Goal: Task Accomplishment & Management: Use online tool/utility

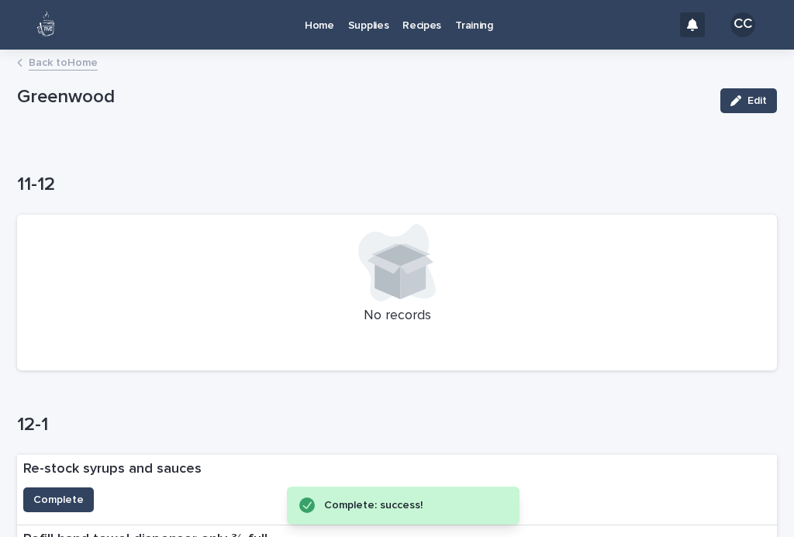
click at [312, 20] on p "Home" at bounding box center [319, 16] width 29 height 33
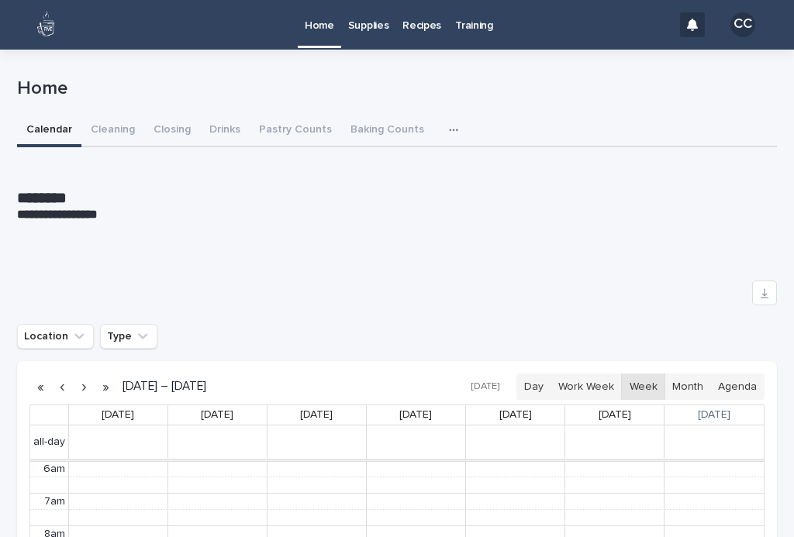
scroll to position [196, 0]
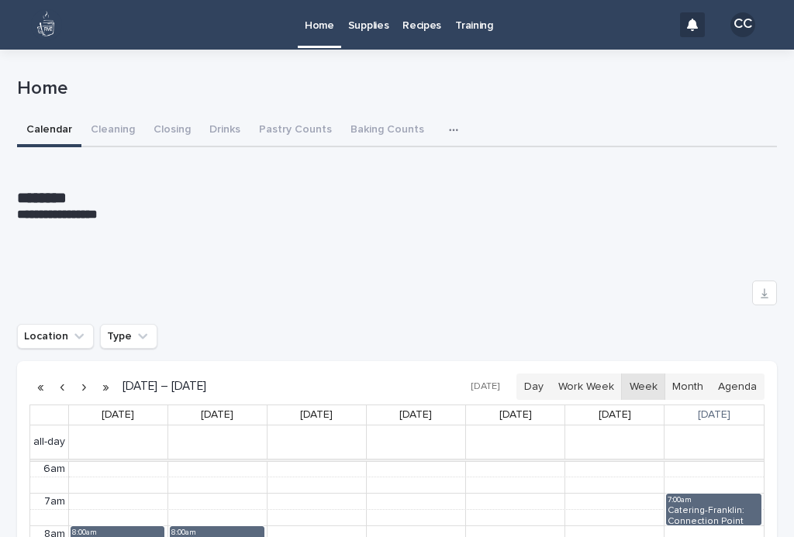
click at [174, 126] on button "Closing" at bounding box center [172, 131] width 56 height 33
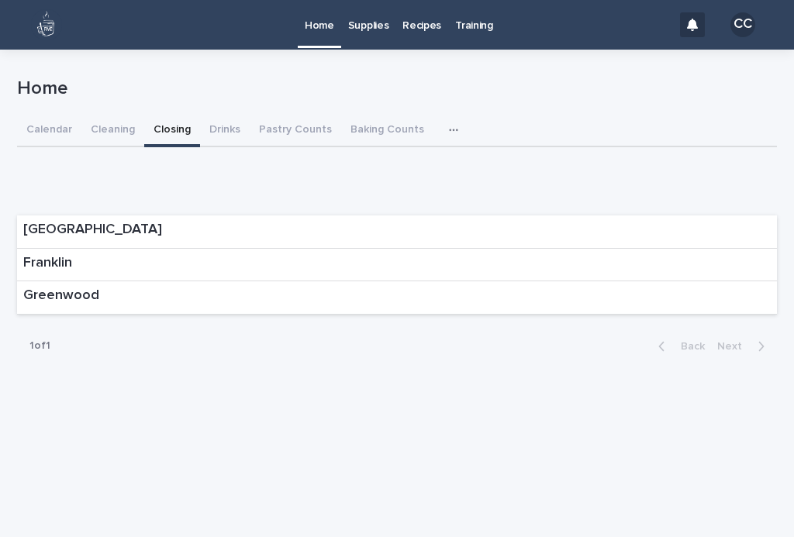
click at [687, 261] on div "Franklin" at bounding box center [397, 265] width 760 height 33
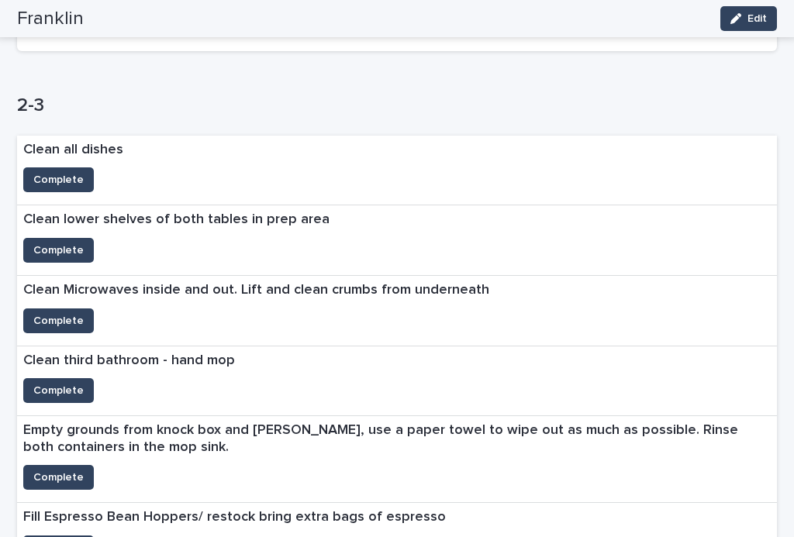
scroll to position [804, 0]
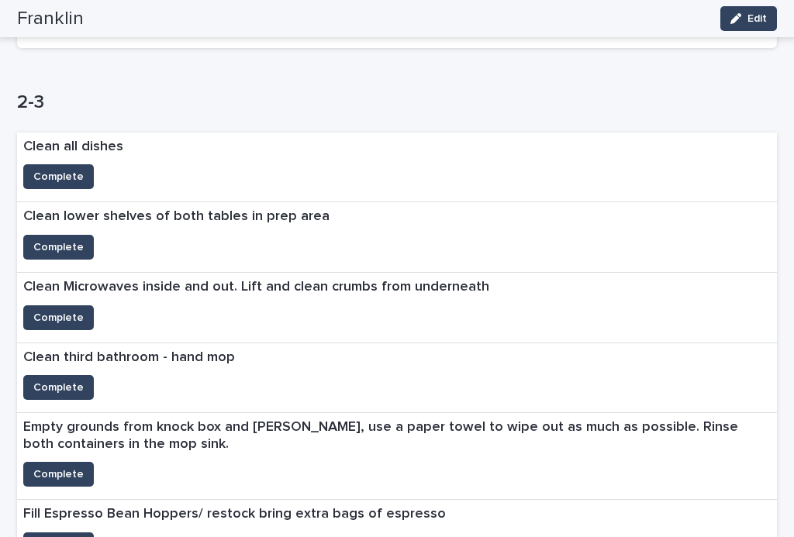
click at [63, 171] on span "Complete" at bounding box center [58, 177] width 50 height 16
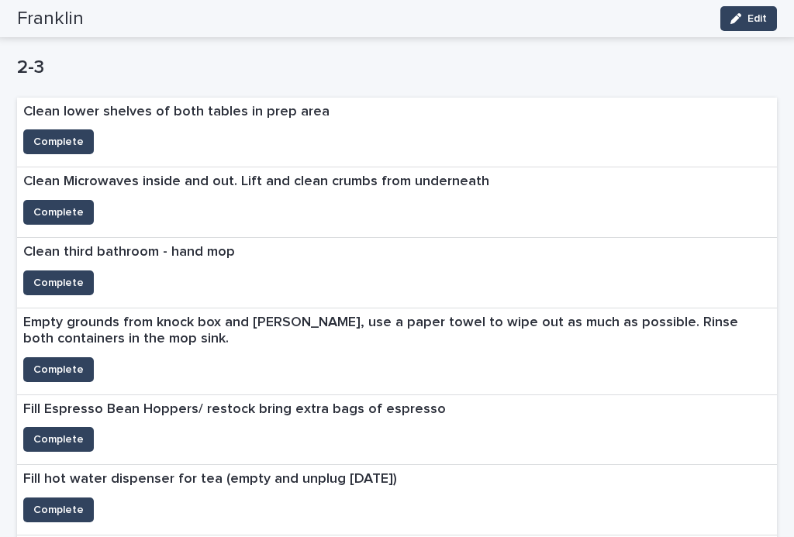
scroll to position [840, 0]
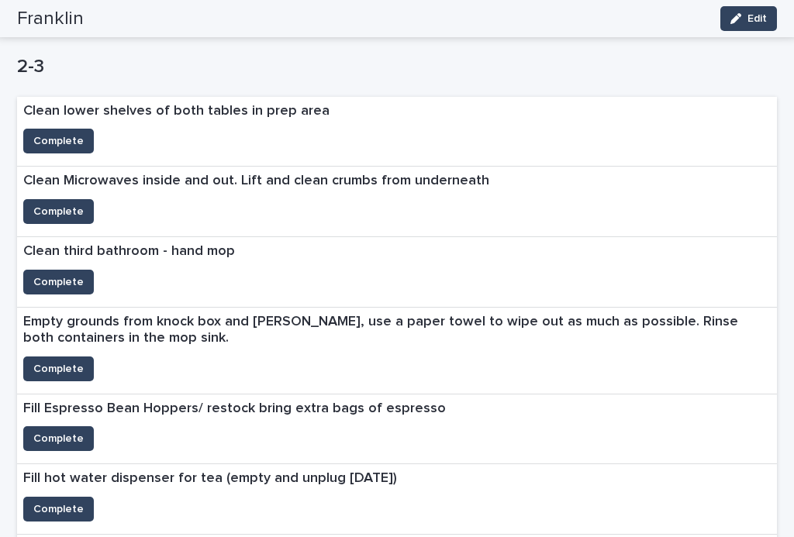
click at [56, 361] on span "Complete" at bounding box center [58, 369] width 50 height 16
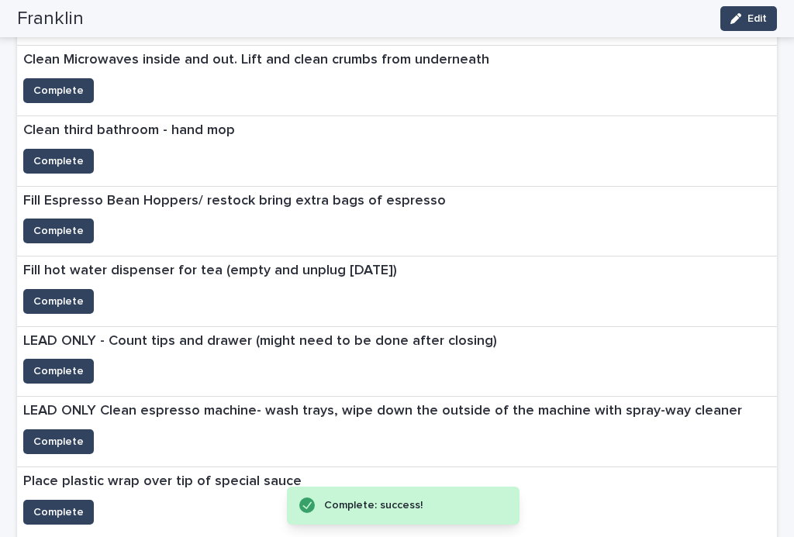
scroll to position [967, 0]
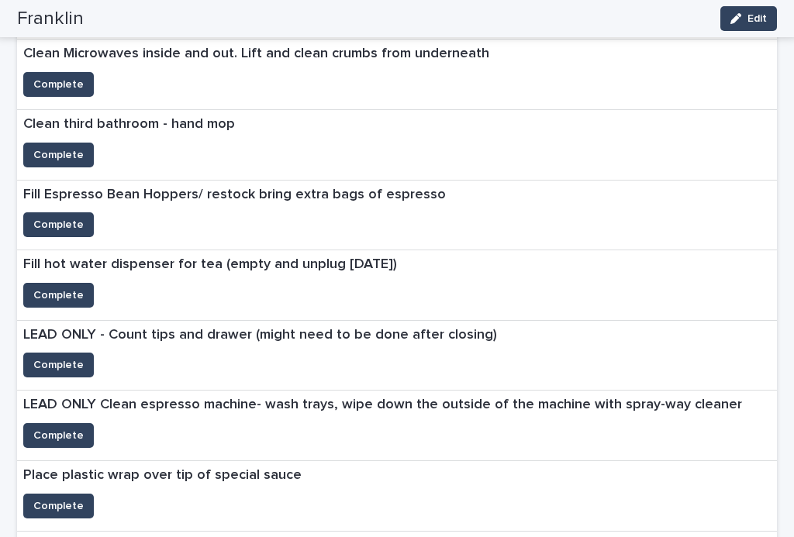
click at [58, 217] on span "Complete" at bounding box center [58, 225] width 50 height 16
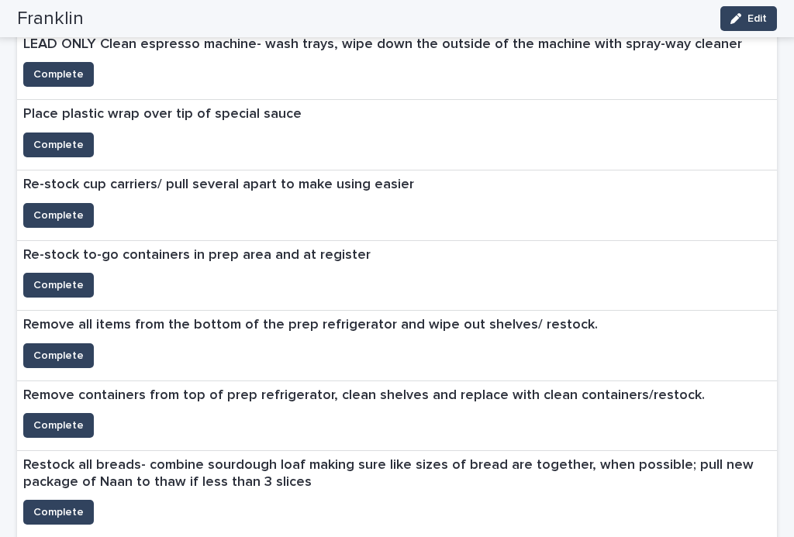
scroll to position [1260, 0]
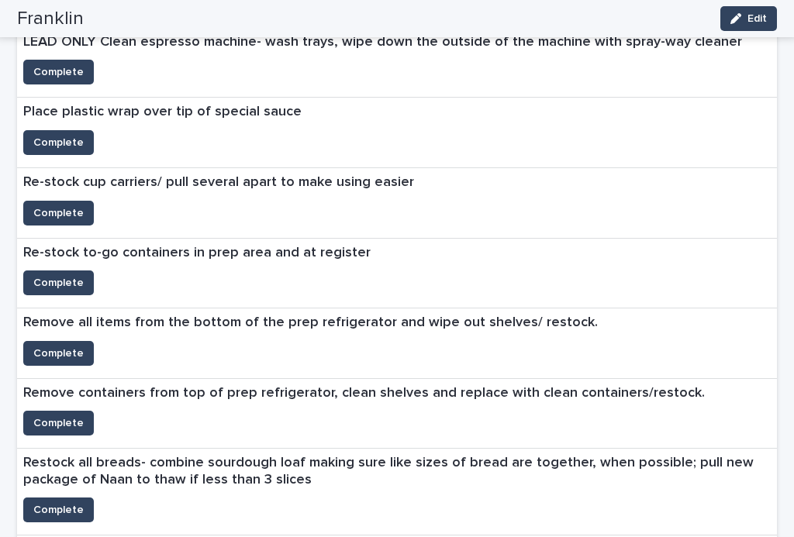
click at [60, 276] on span "Complete" at bounding box center [58, 283] width 50 height 16
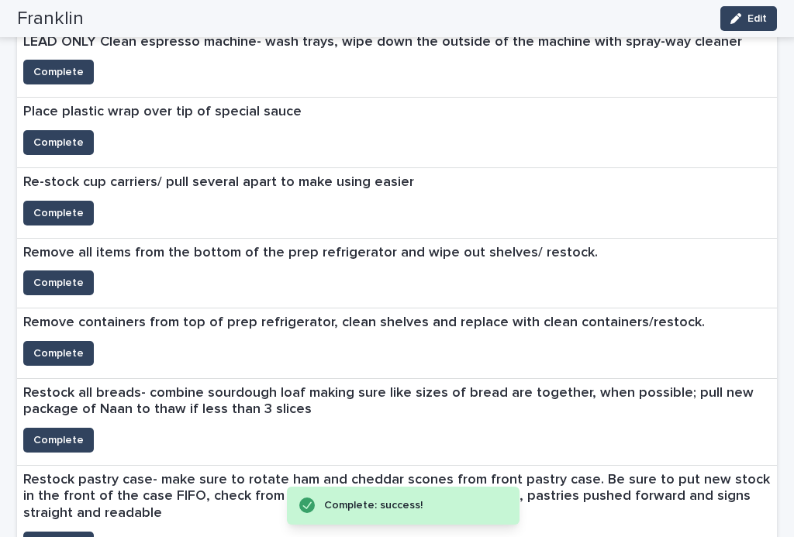
click at [58, 205] on span "Complete" at bounding box center [58, 213] width 50 height 16
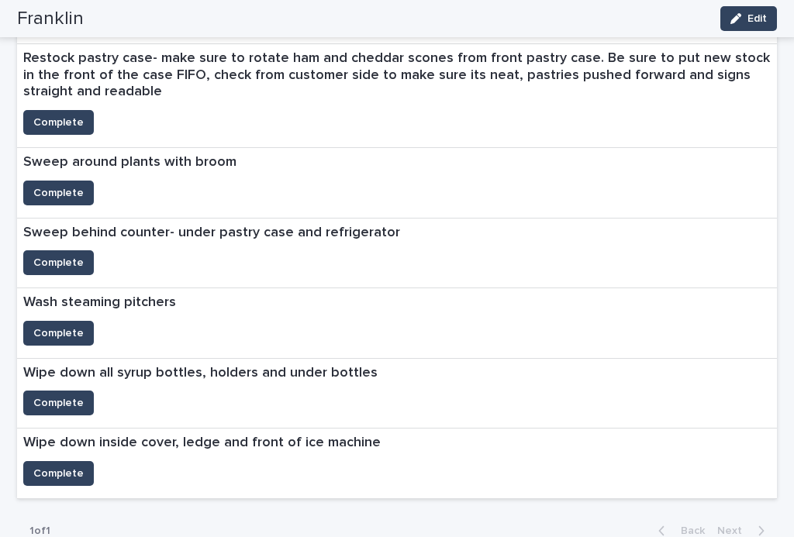
scroll to position [1612, 0]
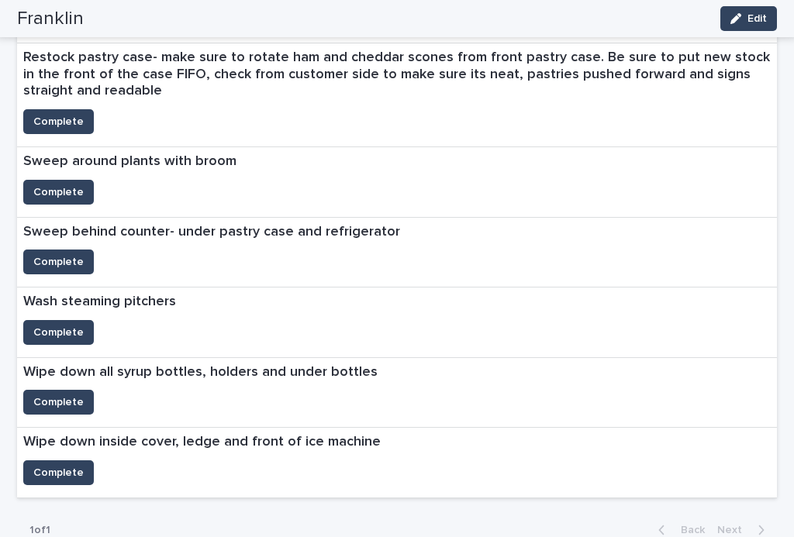
click at [53, 395] on span "Complete" at bounding box center [58, 403] width 50 height 16
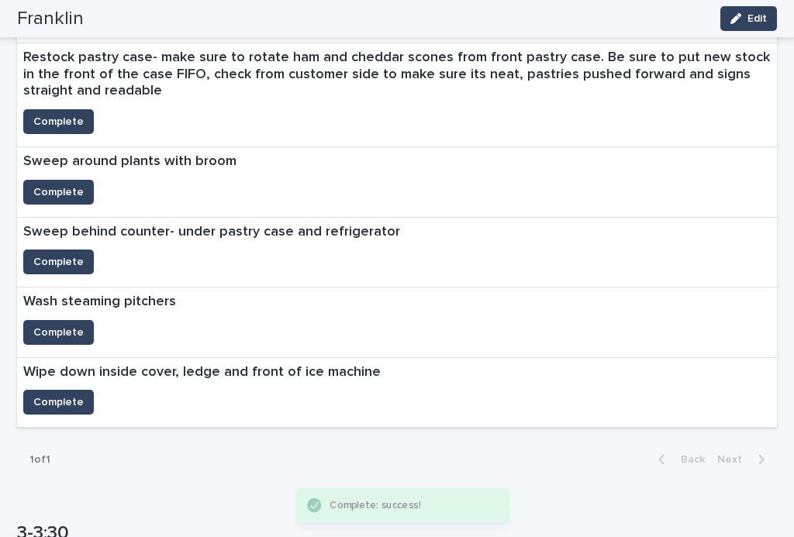
scroll to position [1574, 0]
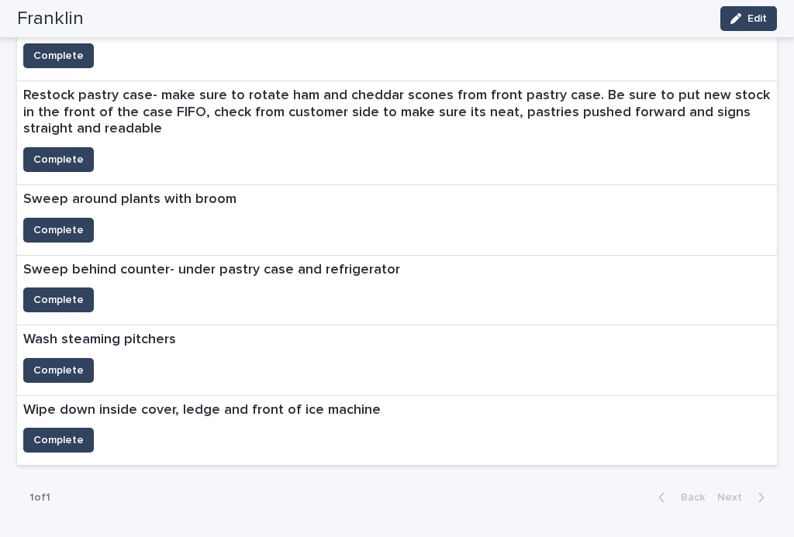
click at [60, 433] on span "Complete" at bounding box center [58, 441] width 50 height 16
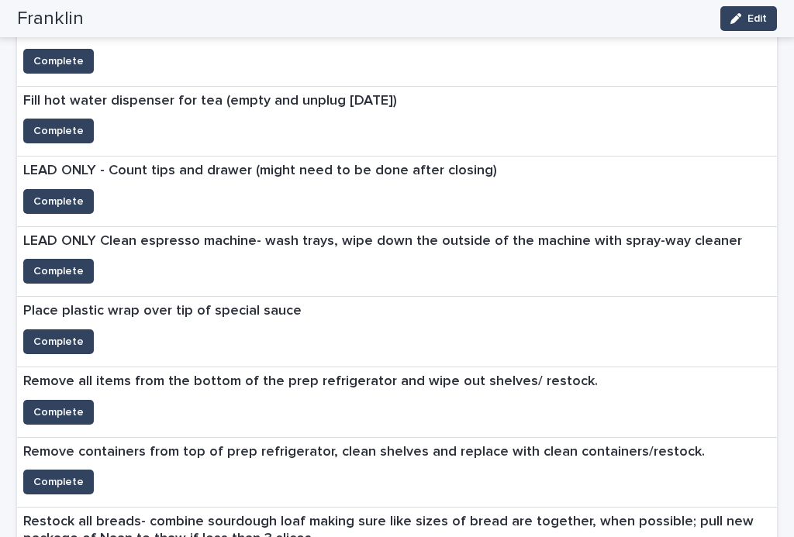
scroll to position [1054, 0]
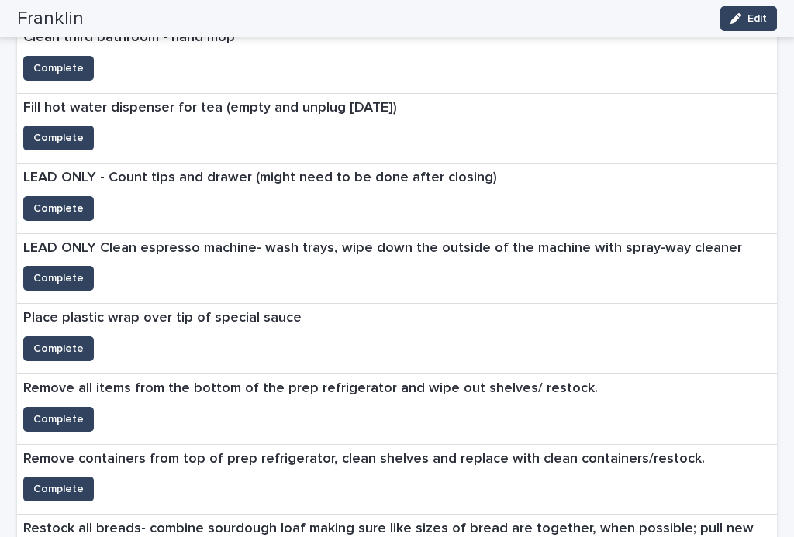
click at [52, 341] on span "Complete" at bounding box center [58, 349] width 50 height 16
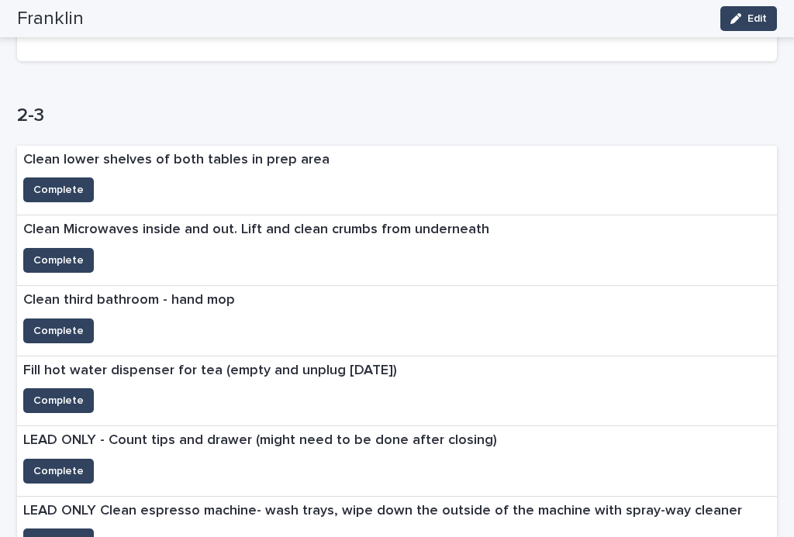
scroll to position [774, 0]
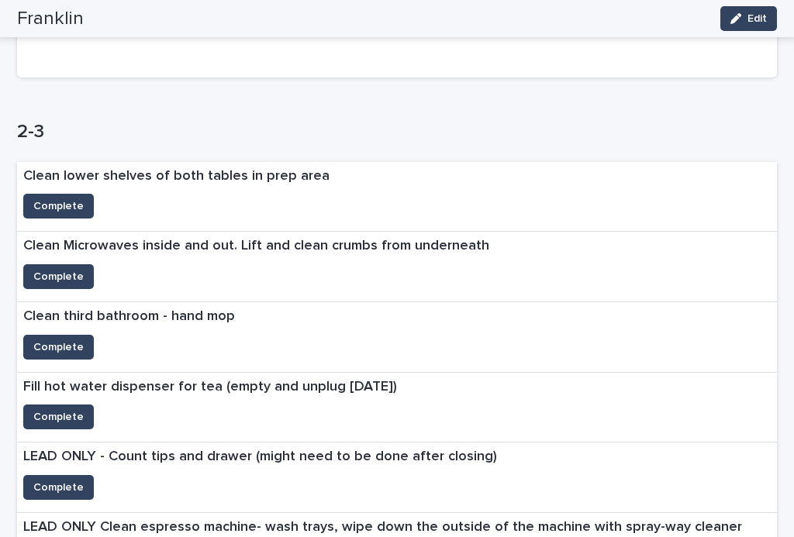
click at [61, 210] on button "Complete" at bounding box center [58, 206] width 71 height 25
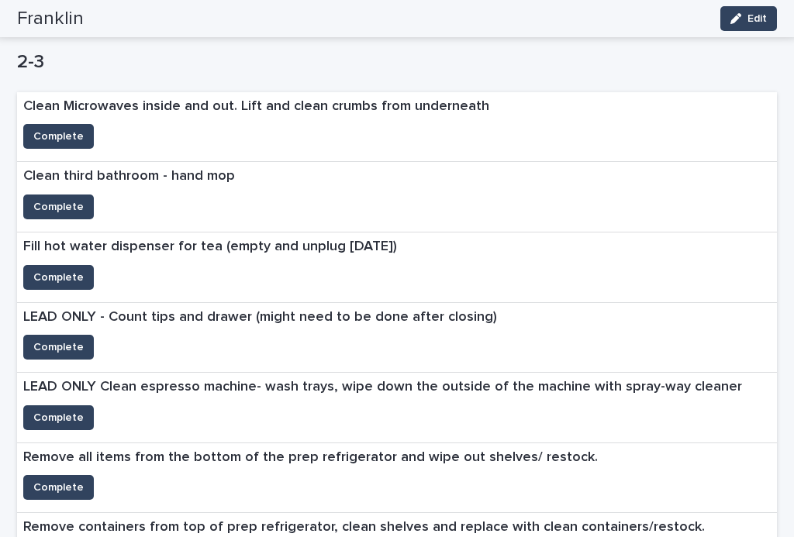
scroll to position [845, 0]
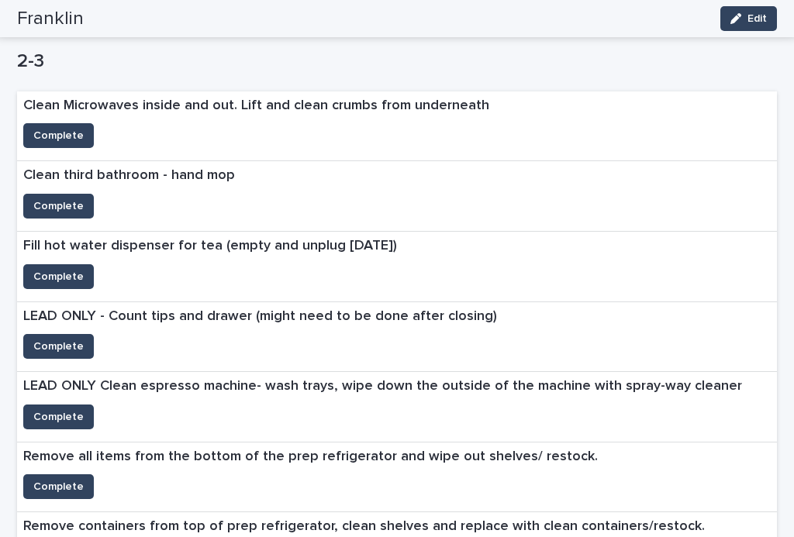
click at [46, 202] on span "Complete" at bounding box center [58, 206] width 50 height 16
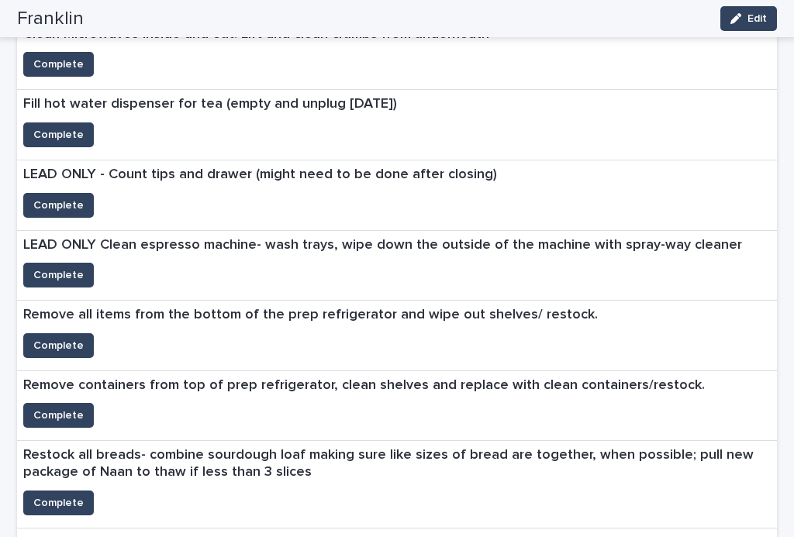
scroll to position [926, 0]
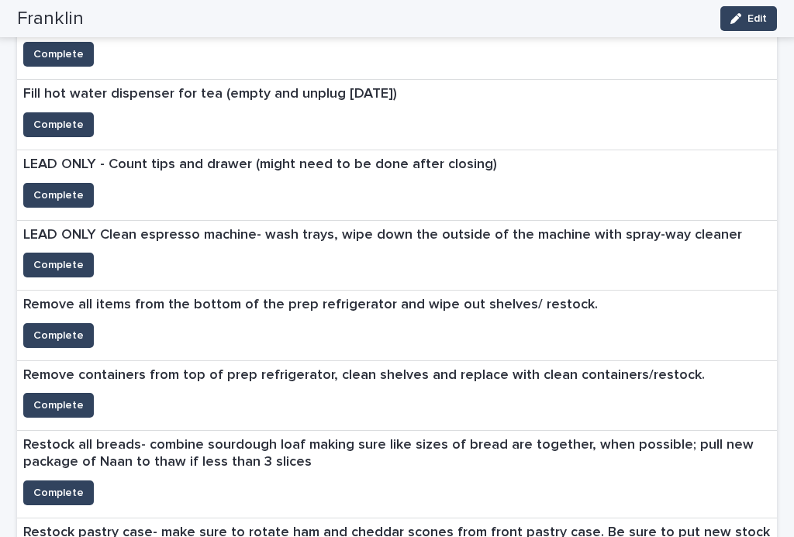
click at [47, 328] on span "Complete" at bounding box center [58, 336] width 50 height 16
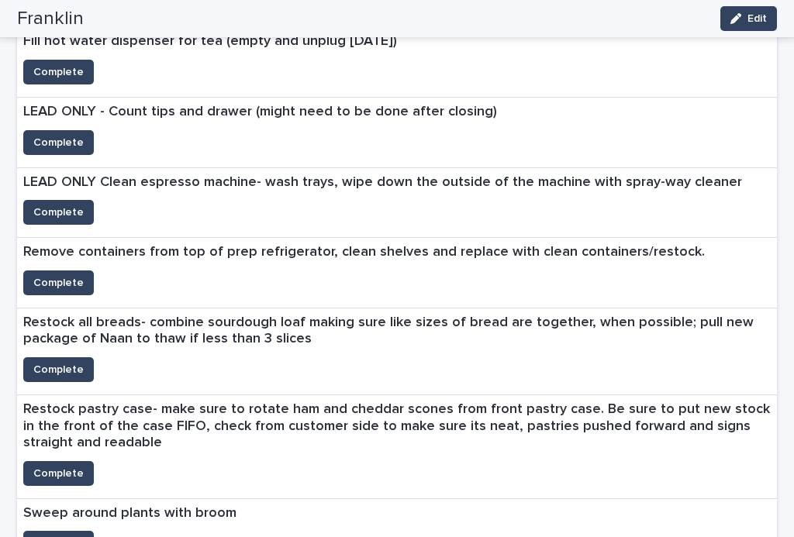
scroll to position [975, 0]
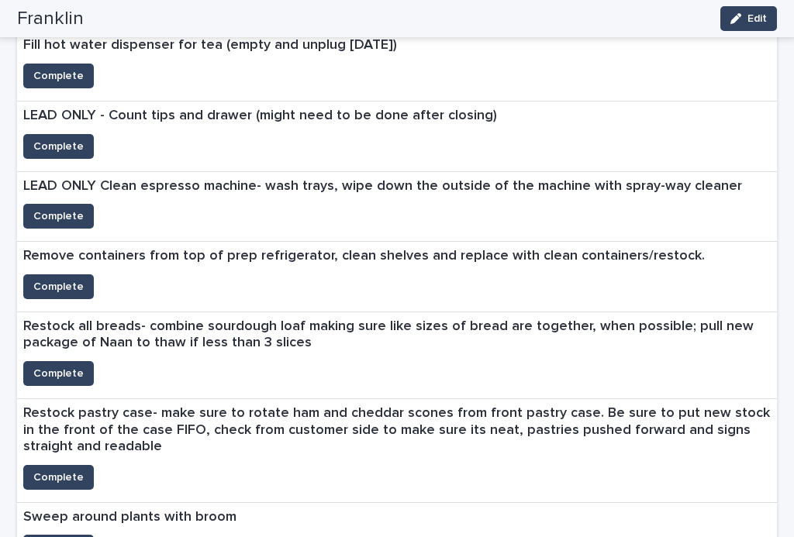
click at [67, 279] on span "Complete" at bounding box center [58, 287] width 50 height 16
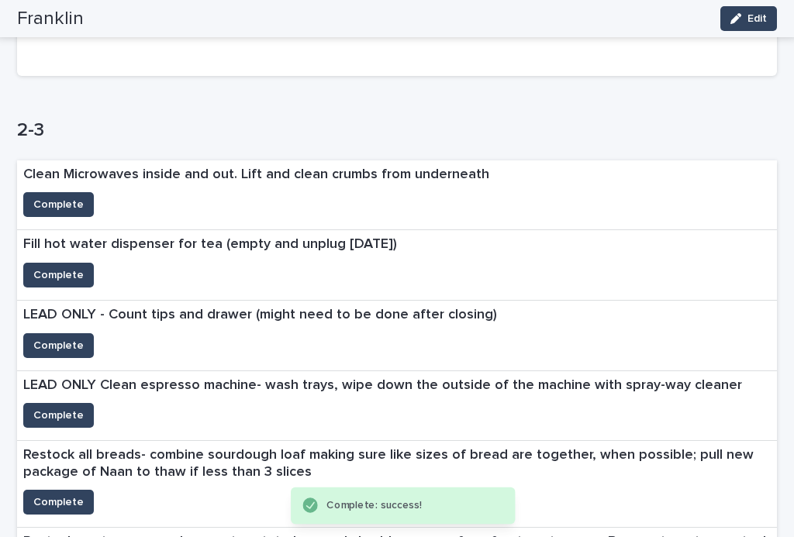
scroll to position [781, 0]
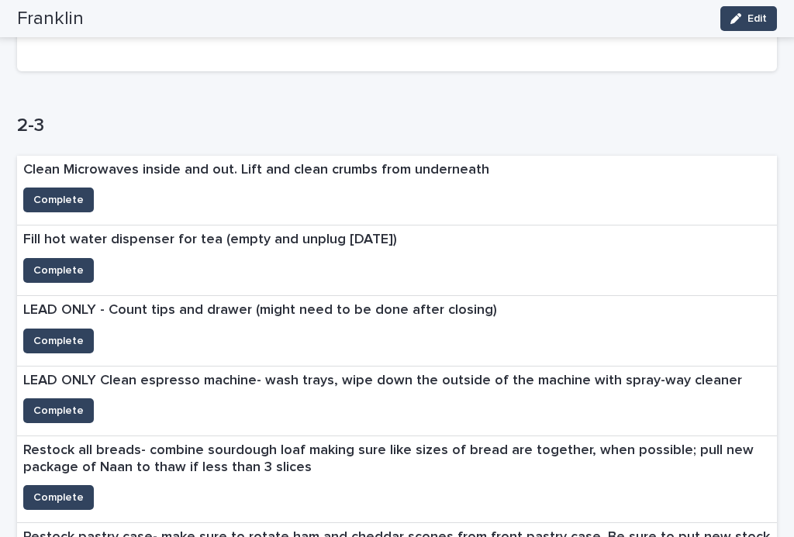
click at [57, 192] on span "Complete" at bounding box center [58, 200] width 50 height 16
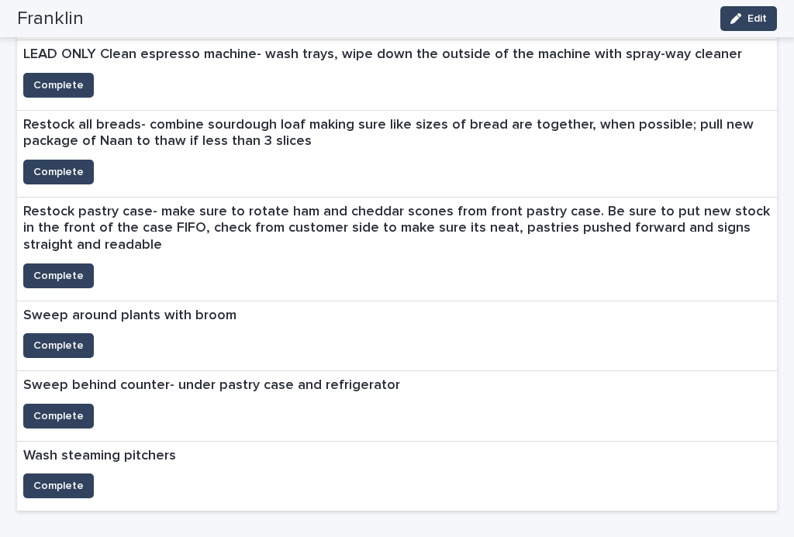
scroll to position [1038, 0]
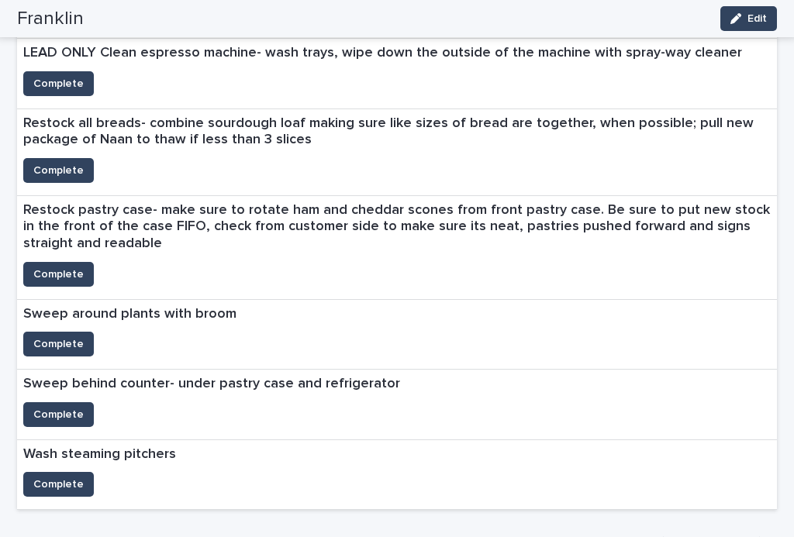
click at [53, 336] on span "Complete" at bounding box center [58, 344] width 50 height 16
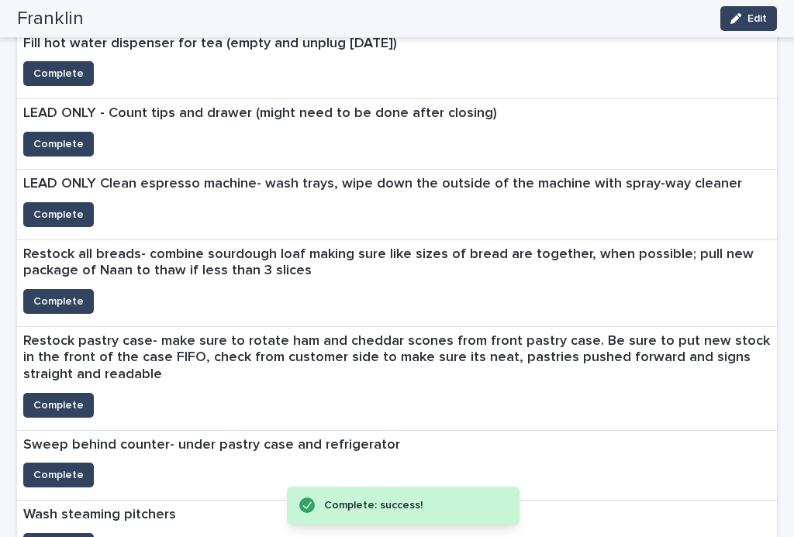
scroll to position [905, 0]
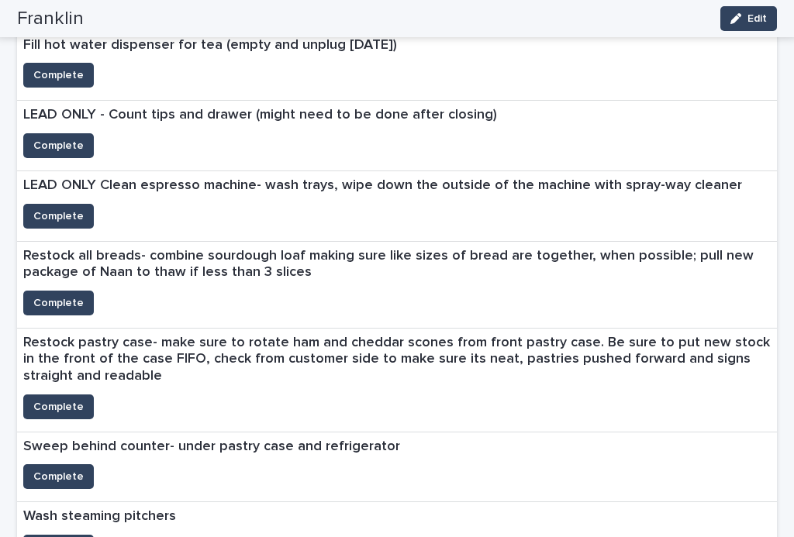
click at [67, 295] on span "Complete" at bounding box center [58, 303] width 50 height 16
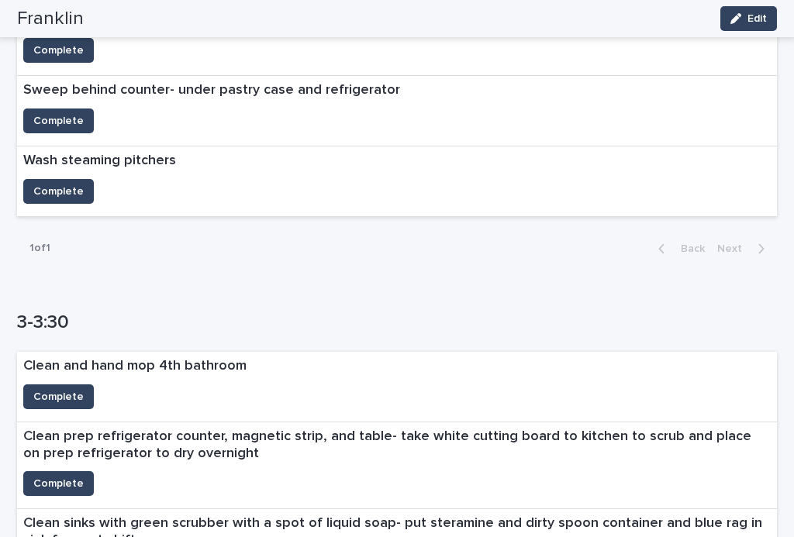
scroll to position [1176, 0]
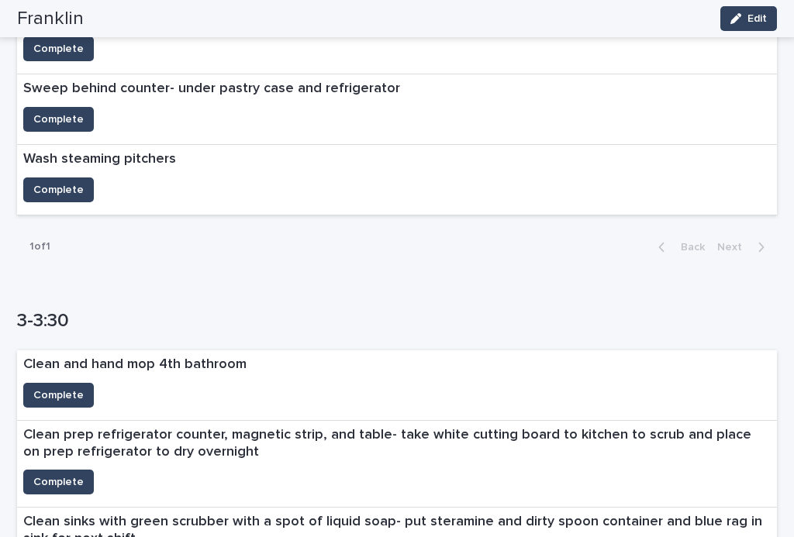
click at [62, 388] on span "Complete" at bounding box center [58, 396] width 50 height 16
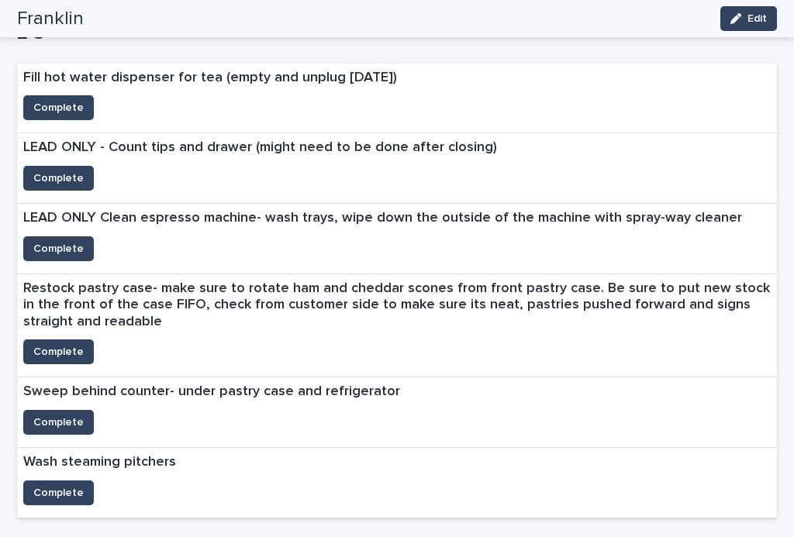
scroll to position [890, 0]
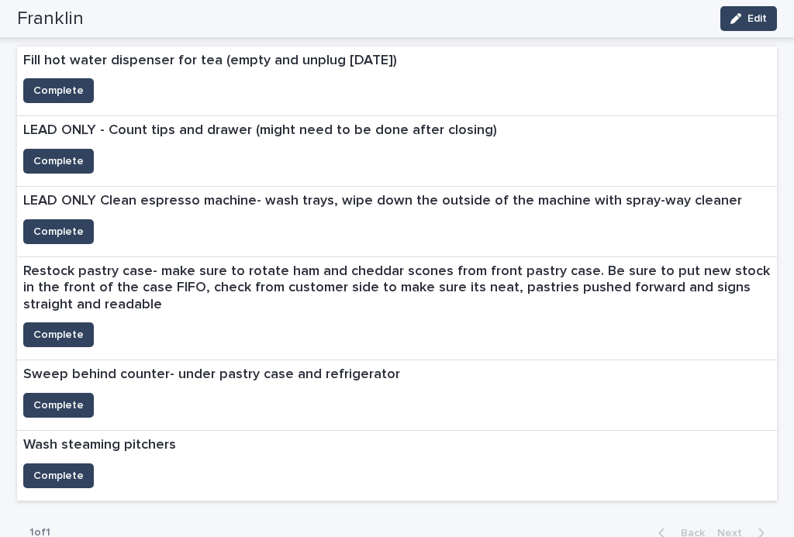
click at [61, 327] on span "Complete" at bounding box center [58, 335] width 50 height 16
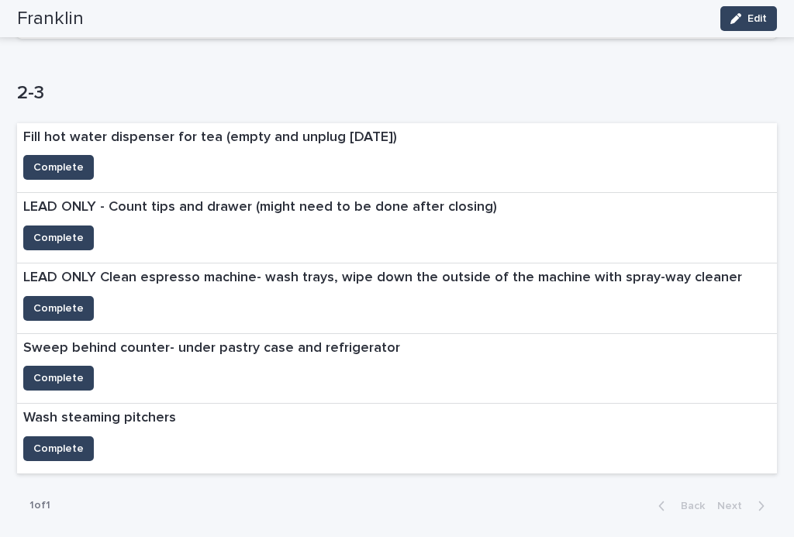
scroll to position [812, 0]
